Goal: Check status: Check status

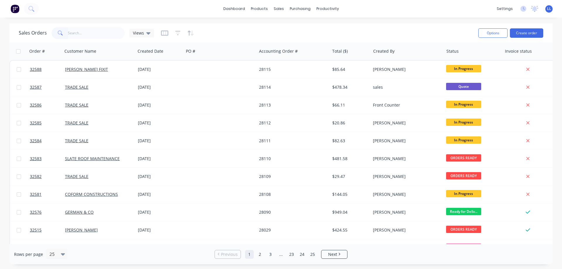
click at [79, 33] on input "text" at bounding box center [96, 33] width 57 height 12
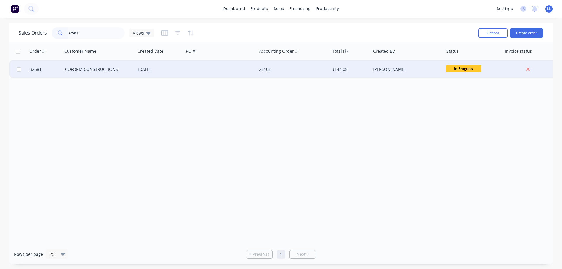
type input "32581"
click at [224, 69] on div at bounding box center [220, 70] width 73 height 18
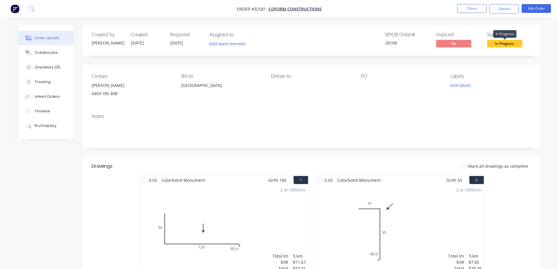
click at [501, 45] on span "In Progress" at bounding box center [504, 43] width 35 height 7
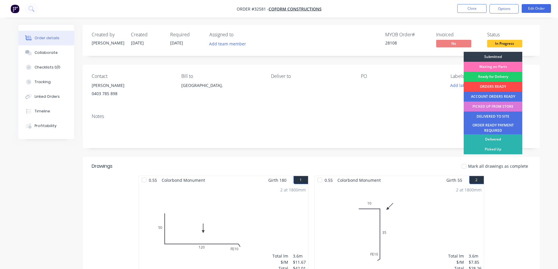
click at [494, 86] on div "ORDERS READY" at bounding box center [493, 87] width 59 height 10
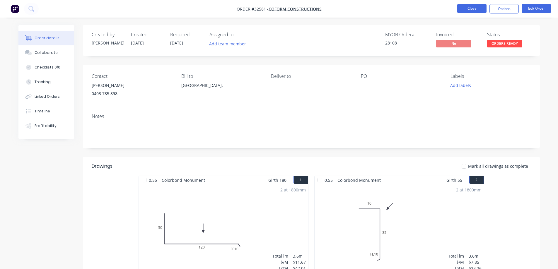
click at [468, 7] on button "Close" at bounding box center [471, 8] width 29 height 9
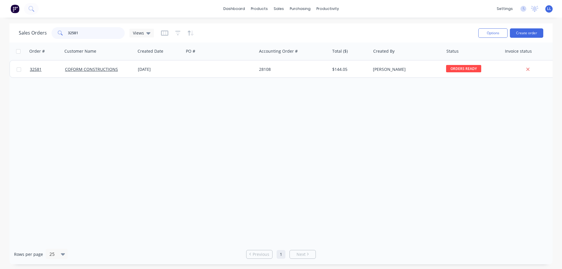
click at [83, 32] on input "32581" at bounding box center [96, 33] width 57 height 12
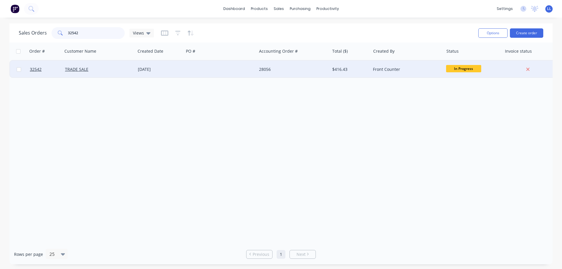
type input "32542"
click at [250, 70] on div at bounding box center [220, 70] width 73 height 18
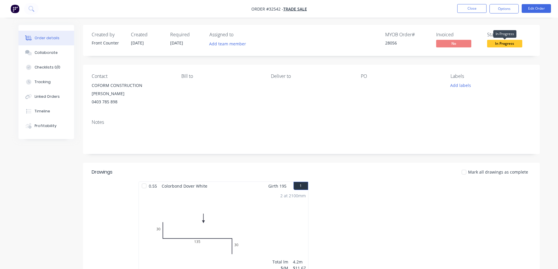
click at [507, 45] on span "In Progress" at bounding box center [504, 43] width 35 height 7
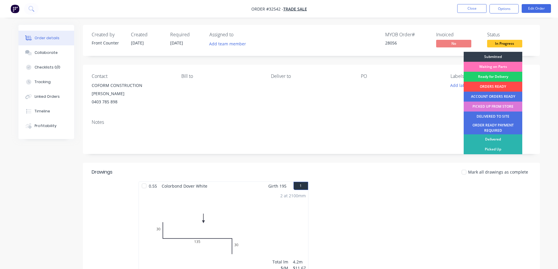
click at [499, 87] on div "ORDERS READY" at bounding box center [493, 87] width 59 height 10
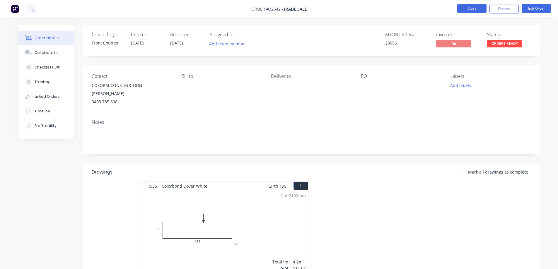
click at [468, 10] on button "Close" at bounding box center [471, 8] width 29 height 9
